Goal: Information Seeking & Learning: Learn about a topic

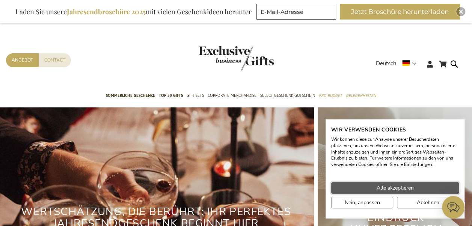
click at [413, 189] on span "Alle akzeptieren" at bounding box center [395, 188] width 37 height 8
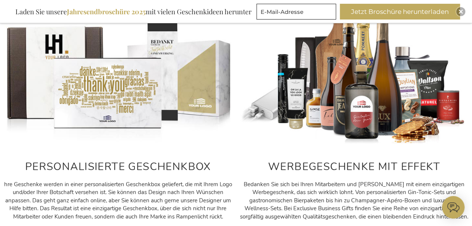
scroll to position [354, 0]
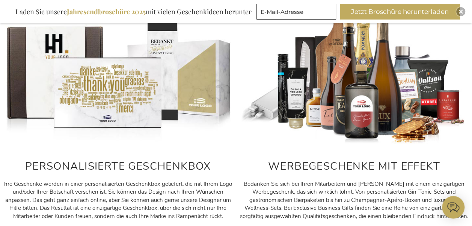
click at [144, 107] on img at bounding box center [118, 74] width 229 height 143
click at [122, 164] on h2 "PERSONALISIERTE GESCHENKBOX" at bounding box center [118, 167] width 229 height 12
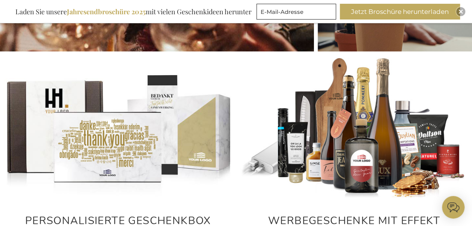
scroll to position [298, 0]
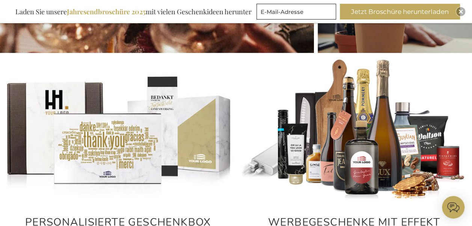
click at [87, 137] on img at bounding box center [118, 130] width 229 height 143
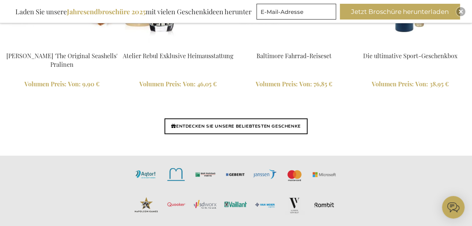
scroll to position [1837, 0]
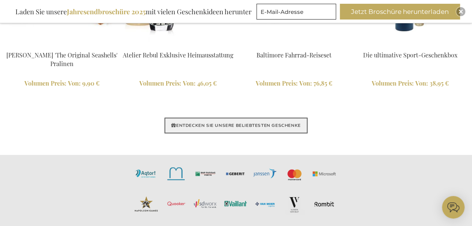
click at [223, 128] on link "ENTDECKEN SIE UNSERE BELIEBTESTEN GESCHENKE" at bounding box center [235, 126] width 143 height 16
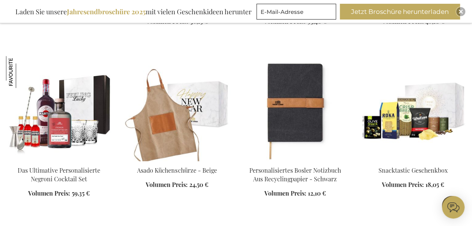
scroll to position [442, 0]
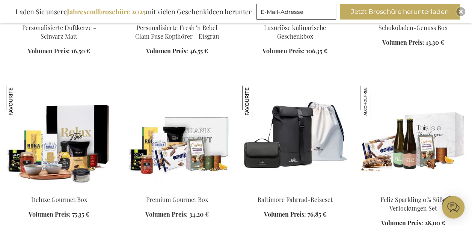
scroll to position [1129, 0]
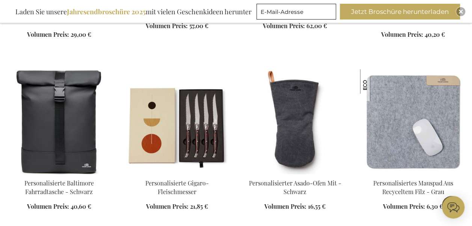
scroll to position [1810, 0]
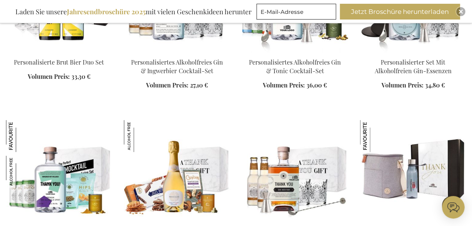
scroll to position [2615, 0]
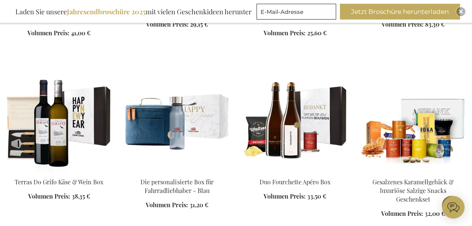
scroll to position [3723, 0]
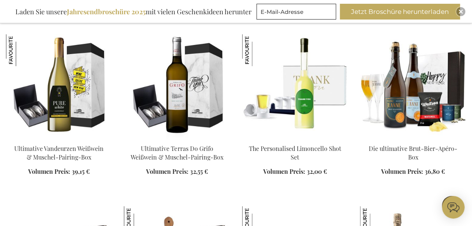
scroll to position [4448, 0]
